Goal: Transaction & Acquisition: Download file/media

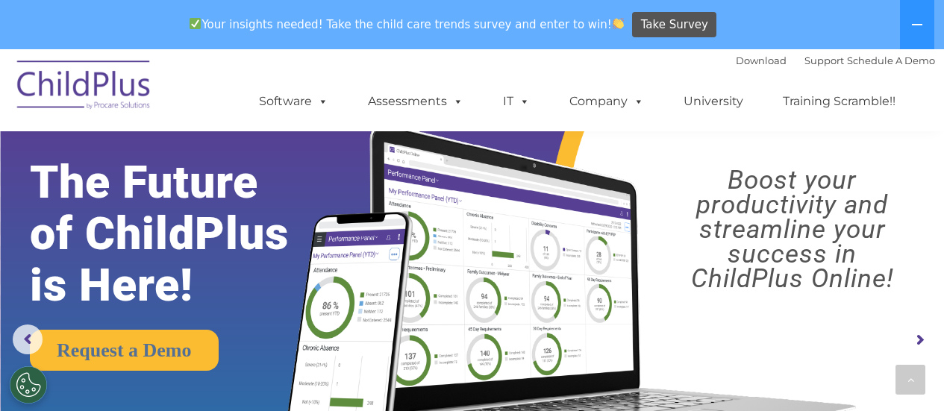
scroll to position [1079, 0]
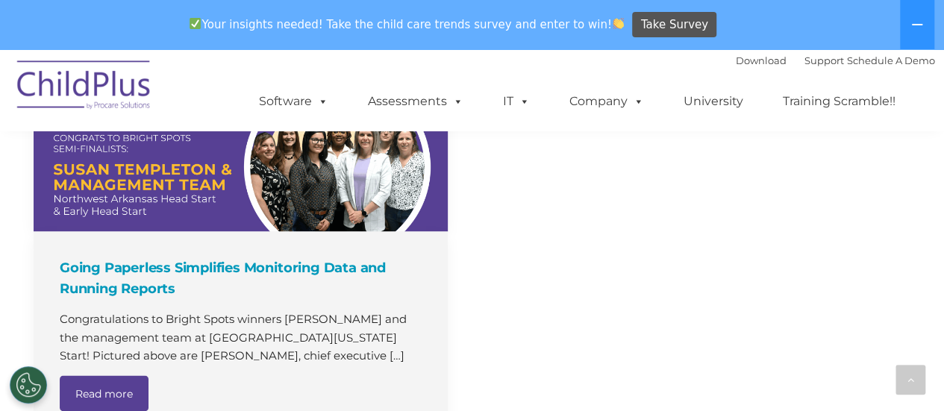
select select "MEDIUM"
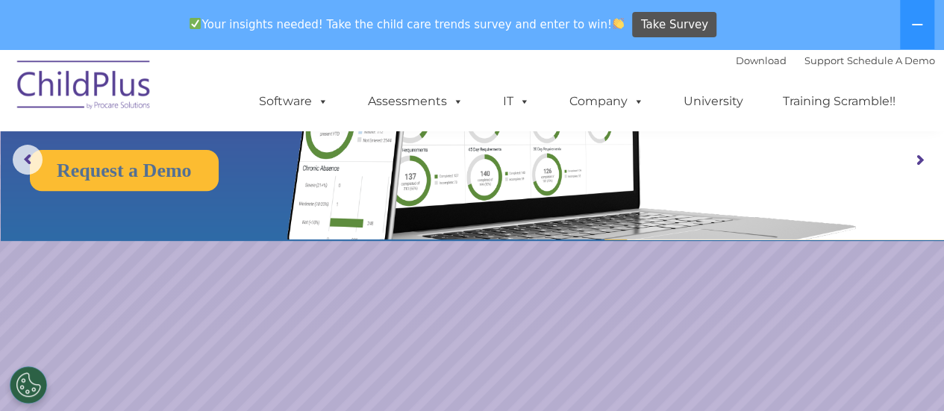
scroll to position [179, 0]
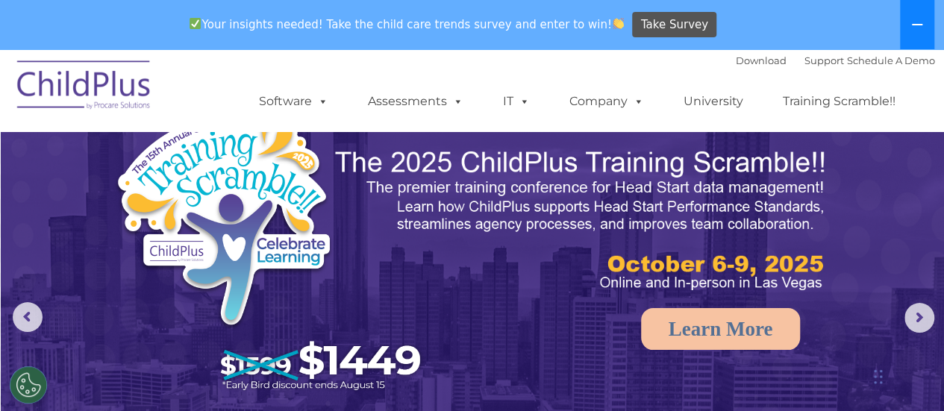
click at [918, 25] on icon at bounding box center [917, 24] width 10 height 1
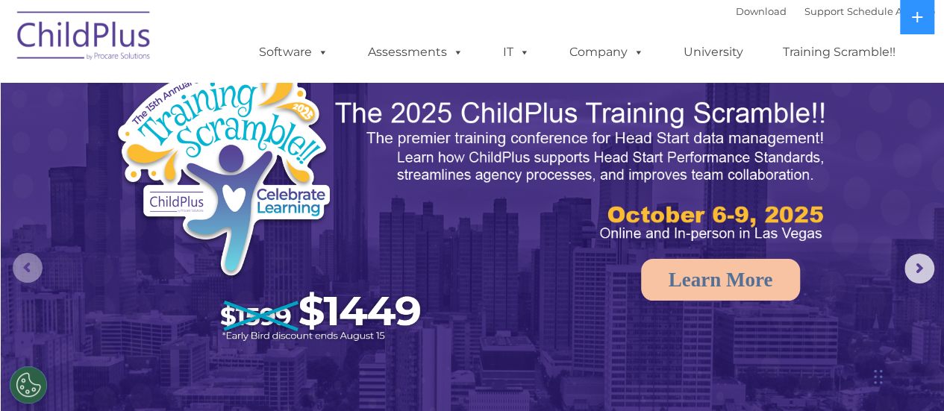
click at [29, 276] on rs-arrow at bounding box center [28, 268] width 30 height 30
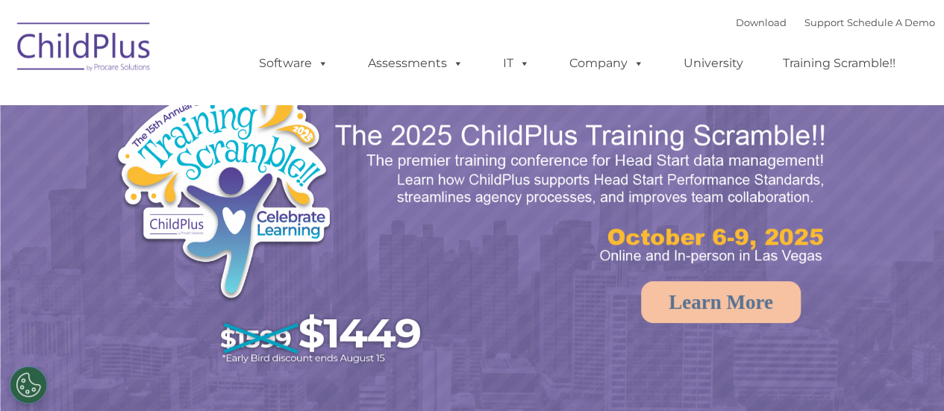
select select "MEDIUM"
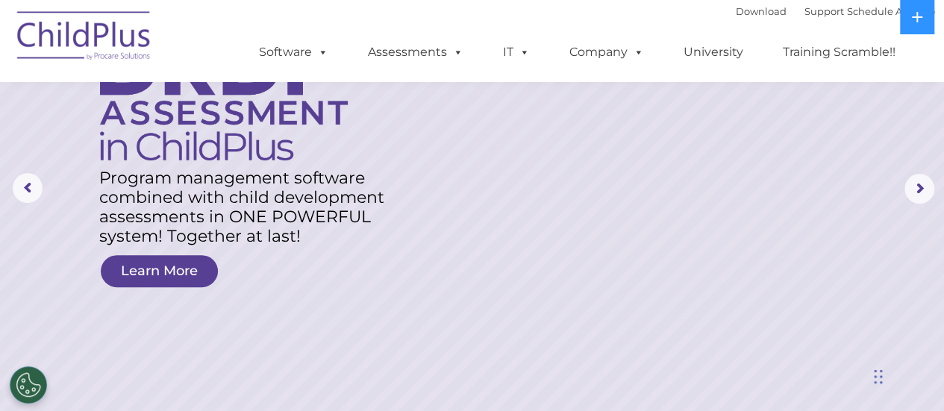
scroll to position [102, 0]
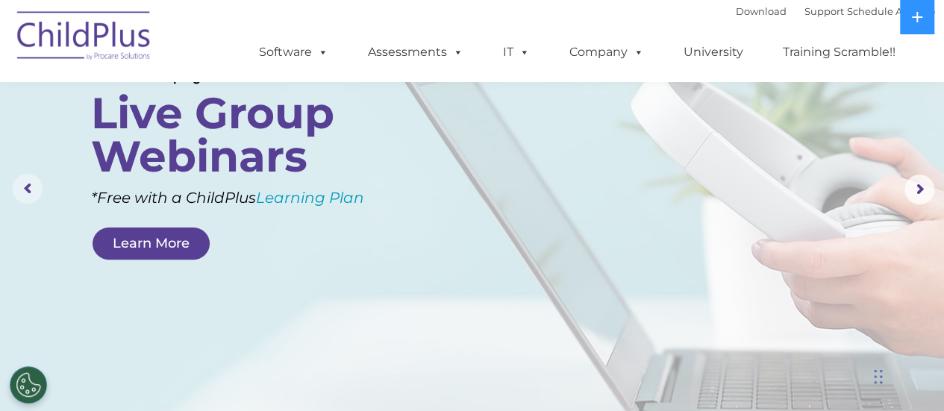
click at [25, 189] on rs-arrow at bounding box center [28, 189] width 30 height 30
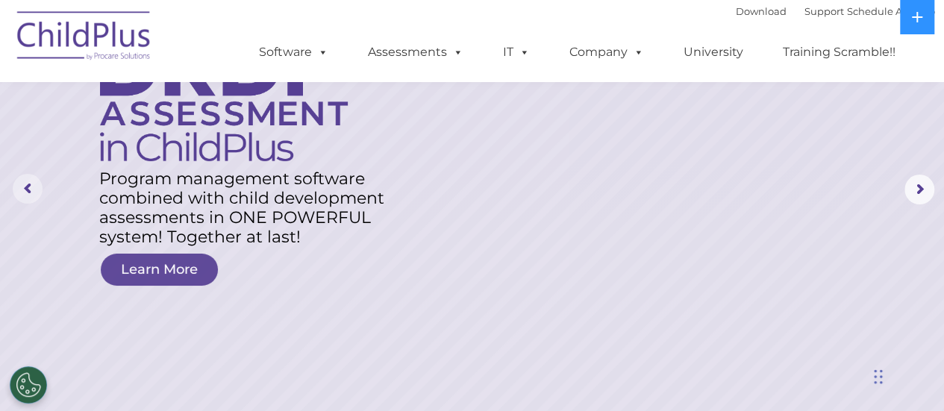
click at [25, 189] on rs-arrow at bounding box center [28, 189] width 30 height 30
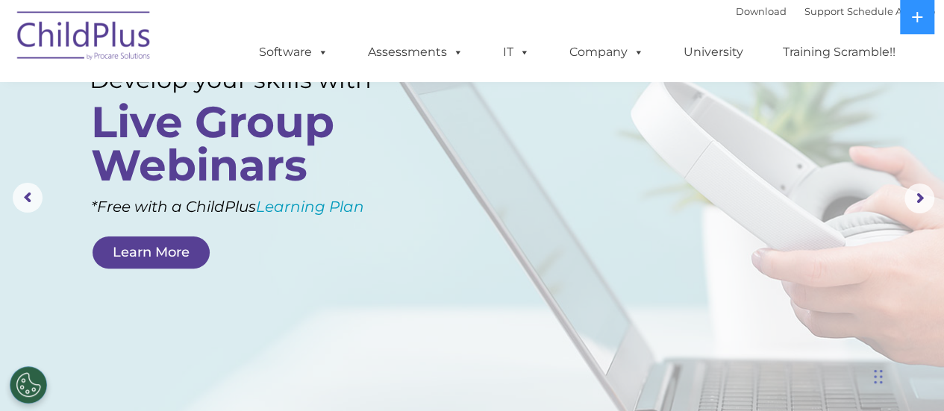
scroll to position [0, 0]
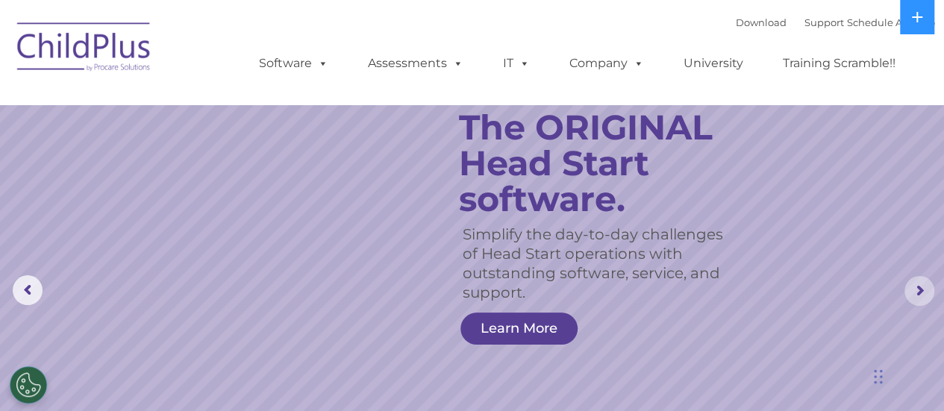
click at [926, 292] on rs-arrow at bounding box center [920, 291] width 30 height 30
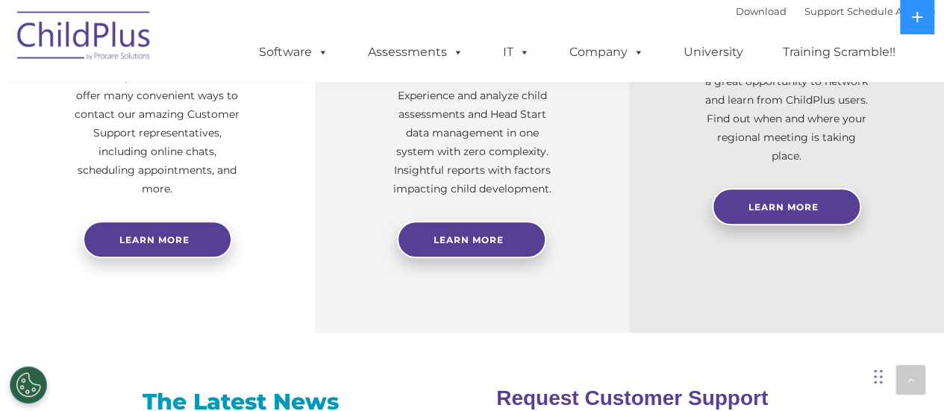
scroll to position [651, 0]
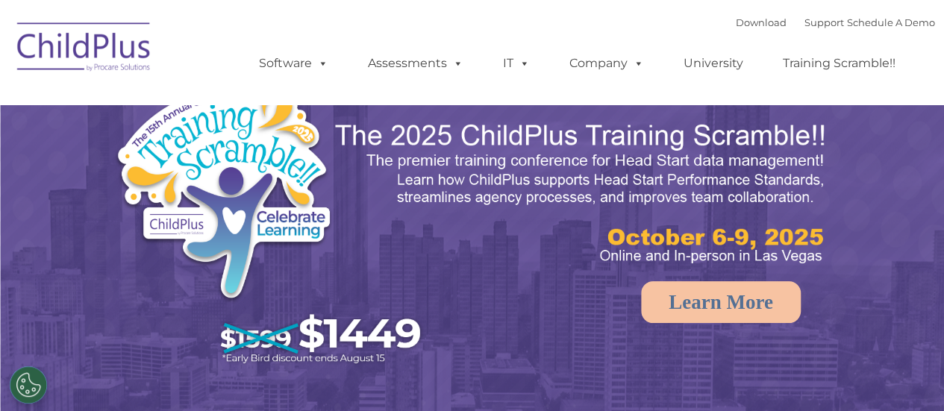
select select "MEDIUM"
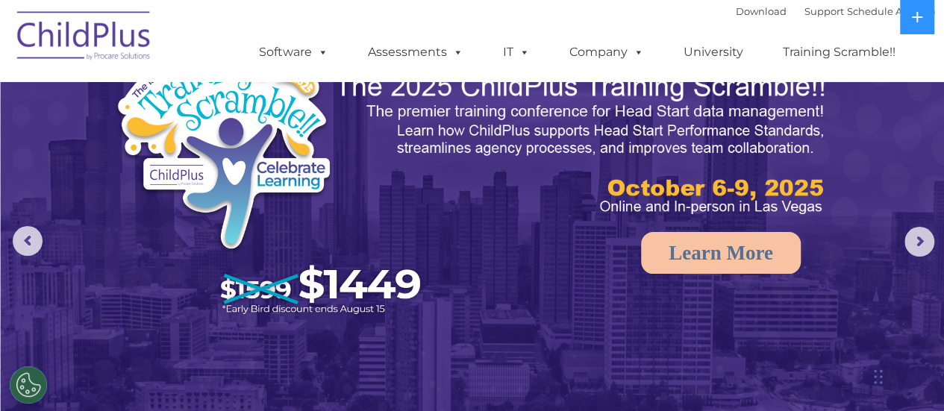
scroll to position [50, 0]
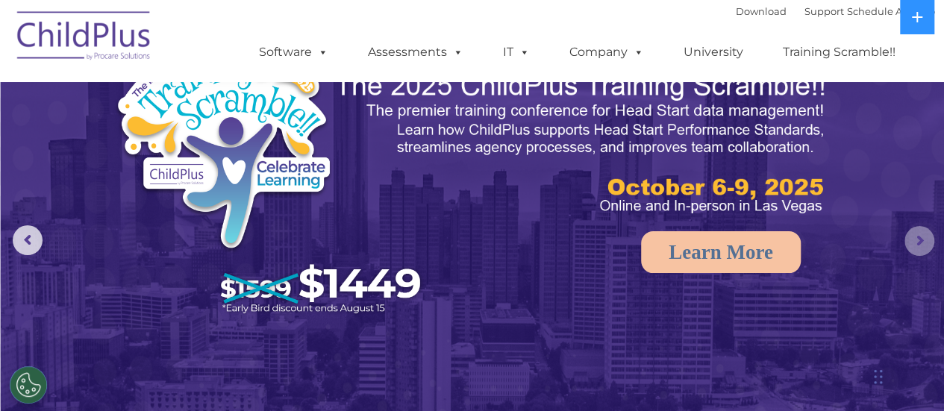
click at [923, 238] on rs-arrow at bounding box center [920, 241] width 30 height 30
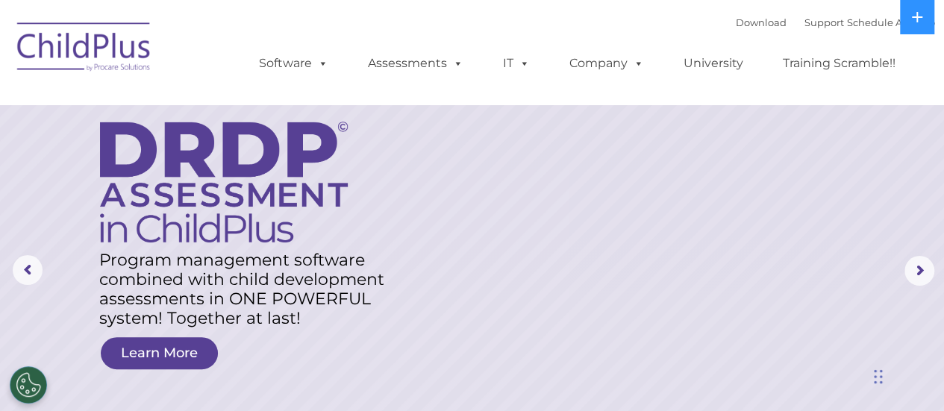
scroll to position [0, 0]
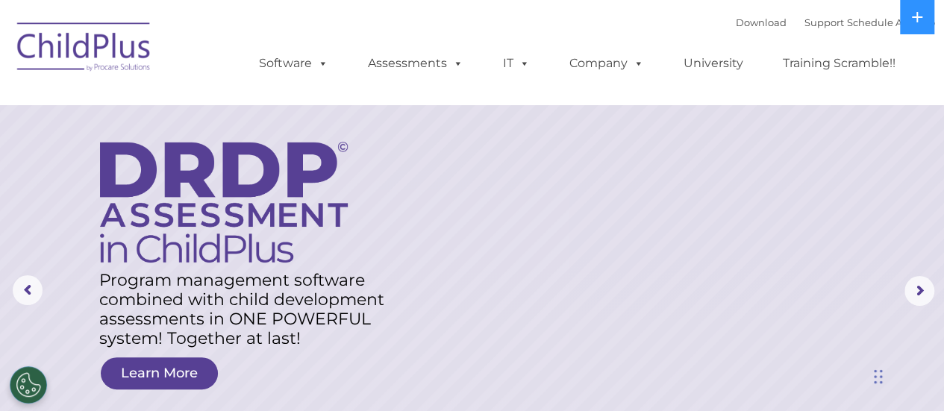
click at [84, 52] on img at bounding box center [84, 49] width 149 height 75
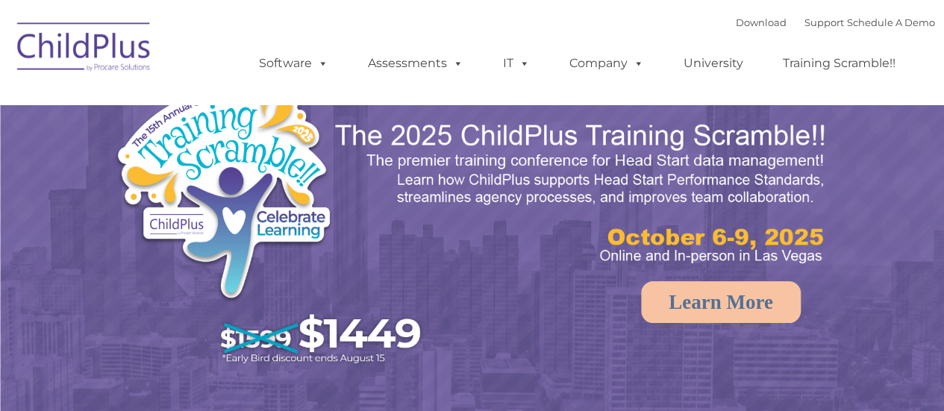
select select "MEDIUM"
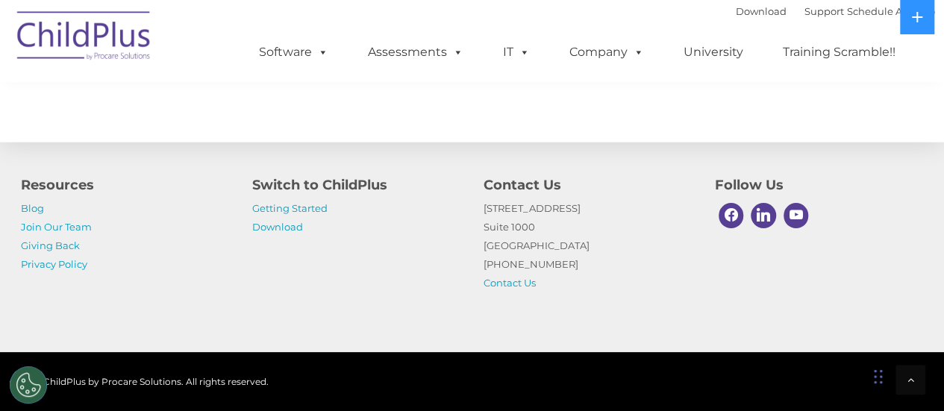
scroll to position [1830, 0]
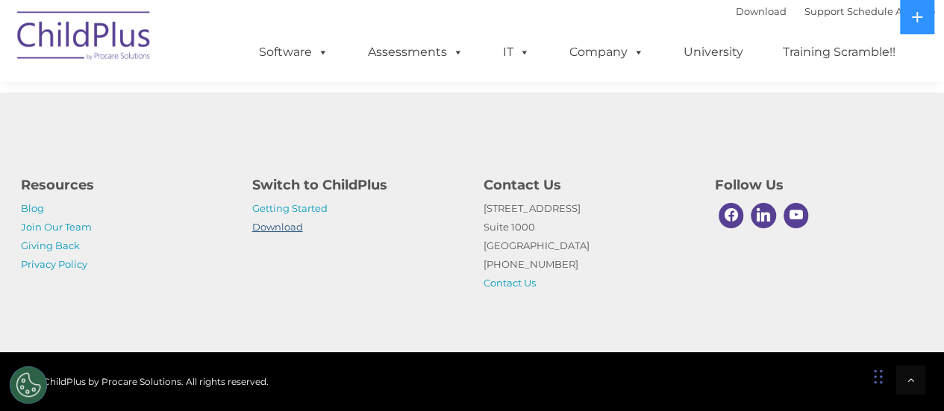
click at [282, 225] on link "Download" at bounding box center [277, 227] width 51 height 12
